Goal: Navigation & Orientation: Find specific page/section

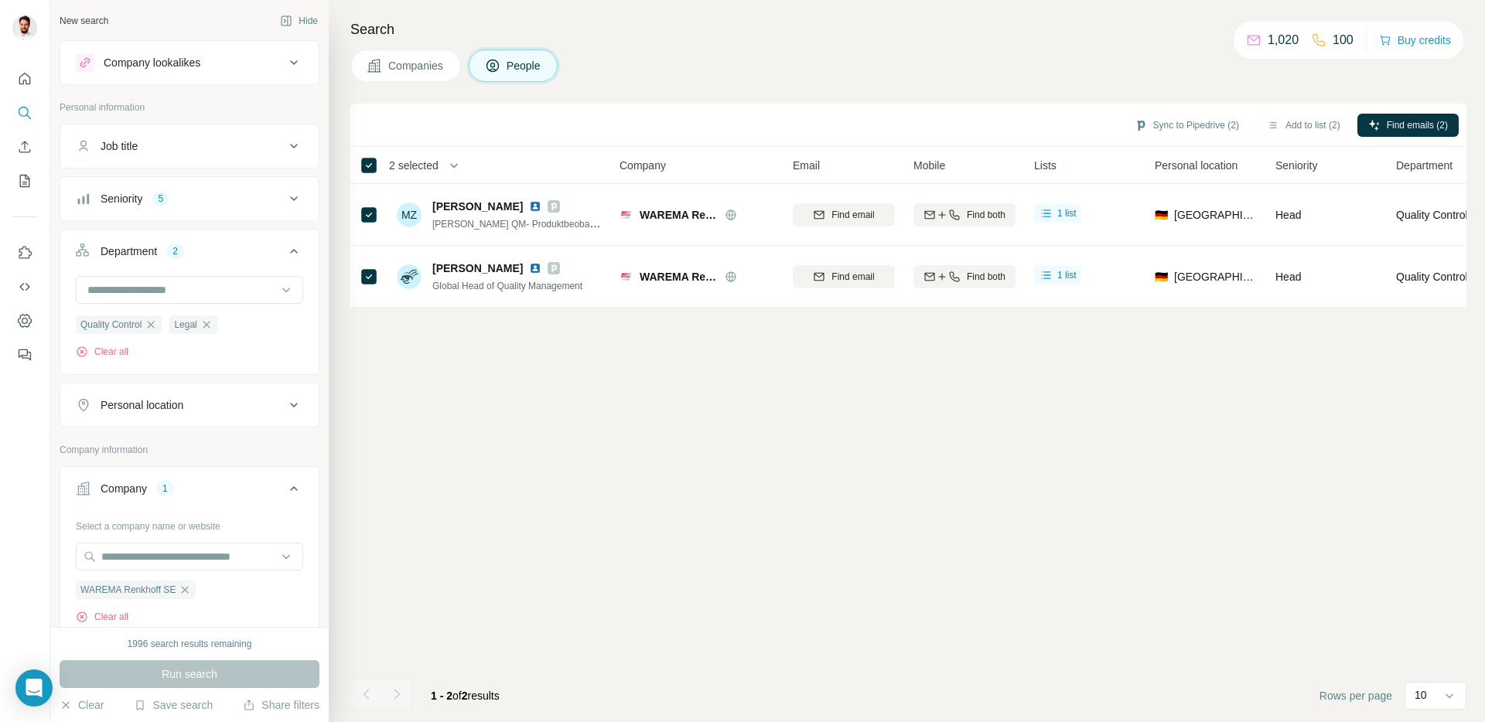
scroll to position [22, 0]
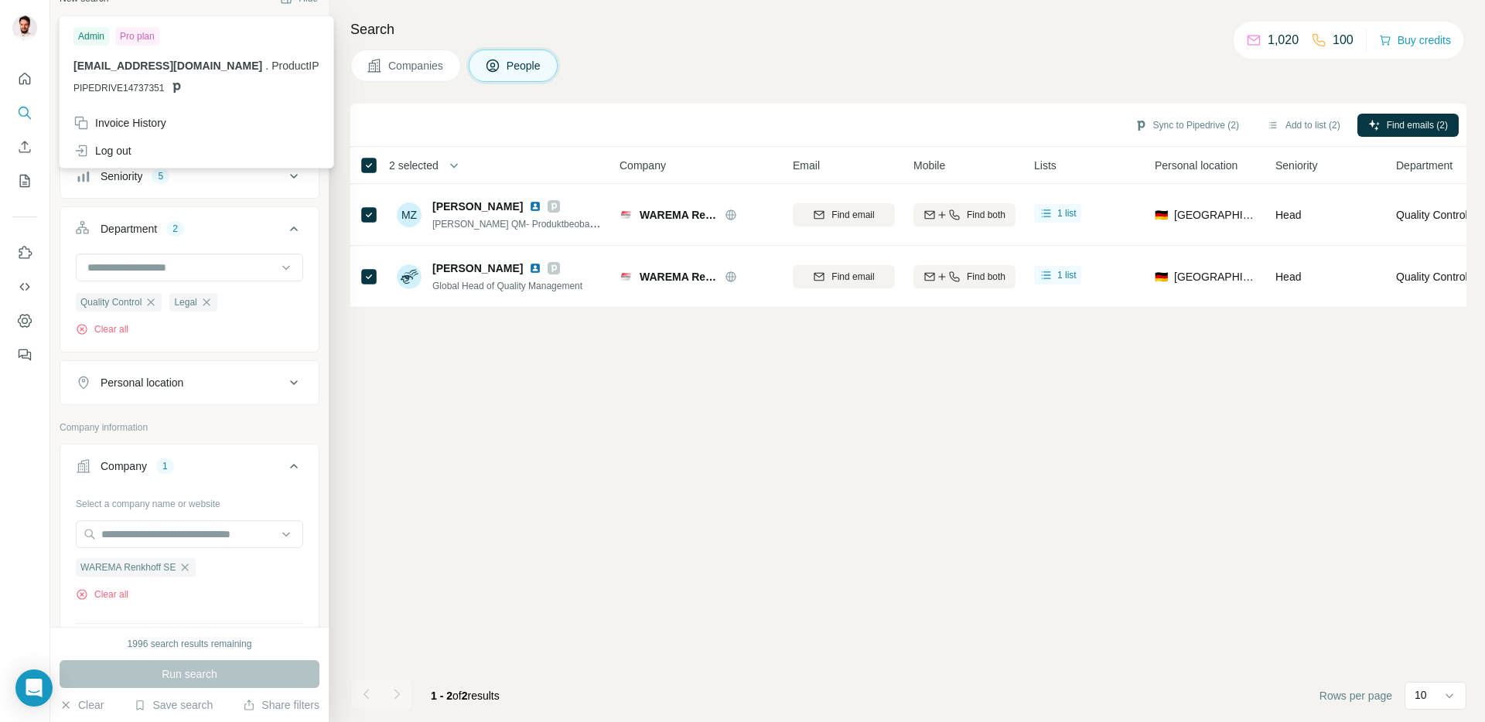
click at [17, 26] on img at bounding box center [24, 27] width 25 height 25
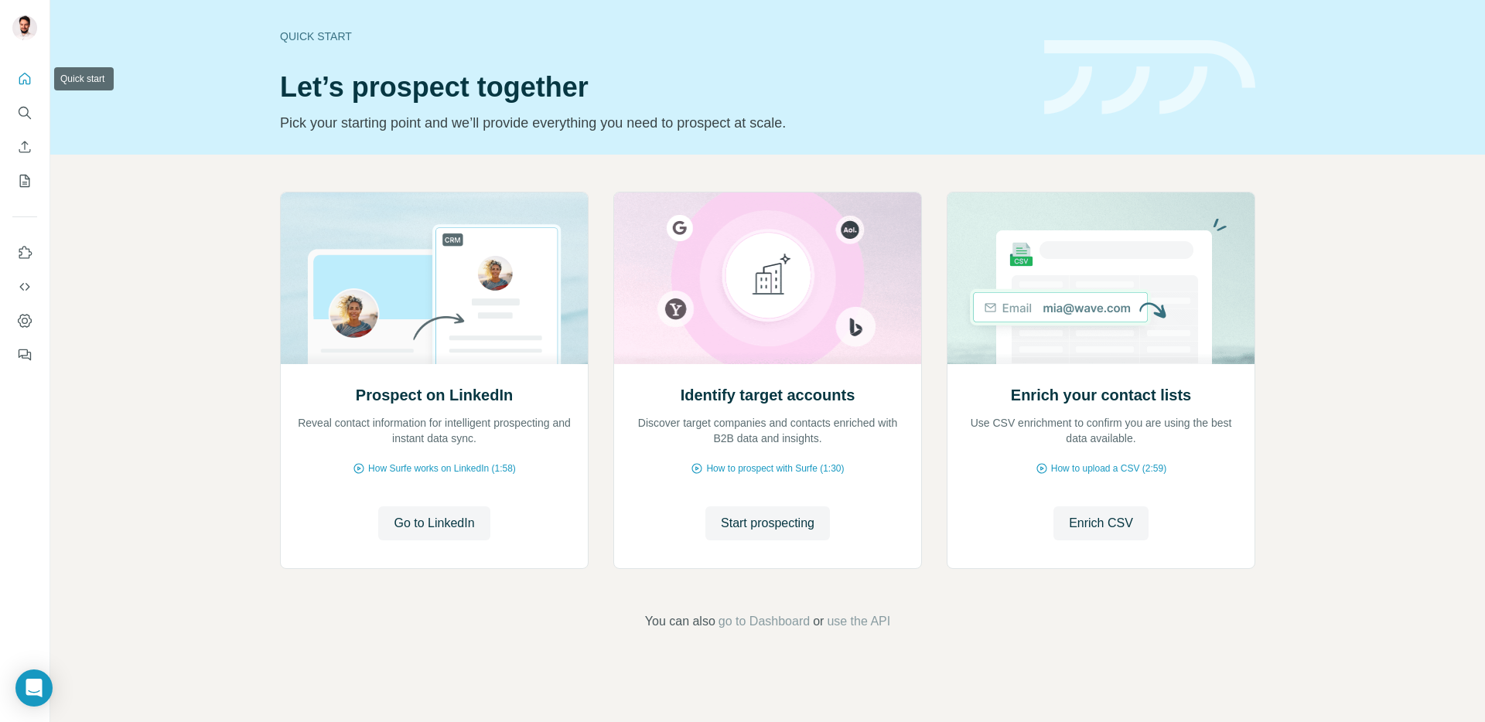
click at [42, 71] on div at bounding box center [24, 212] width 49 height 313
click at [32, 78] on icon "Quick start" at bounding box center [24, 78] width 15 height 15
click at [20, 174] on icon "My lists" at bounding box center [24, 180] width 15 height 15
